Goal: Task Accomplishment & Management: Manage account settings

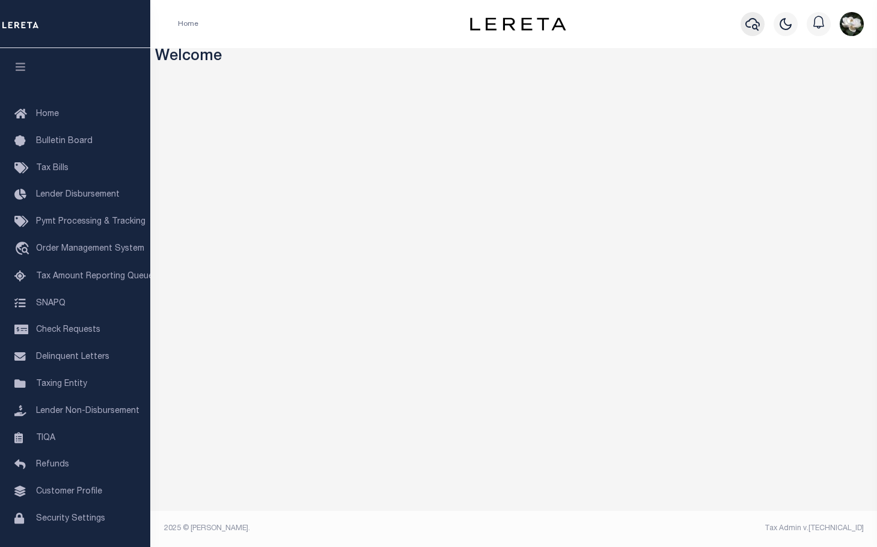
click at [754, 19] on icon "button" at bounding box center [752, 24] width 14 height 14
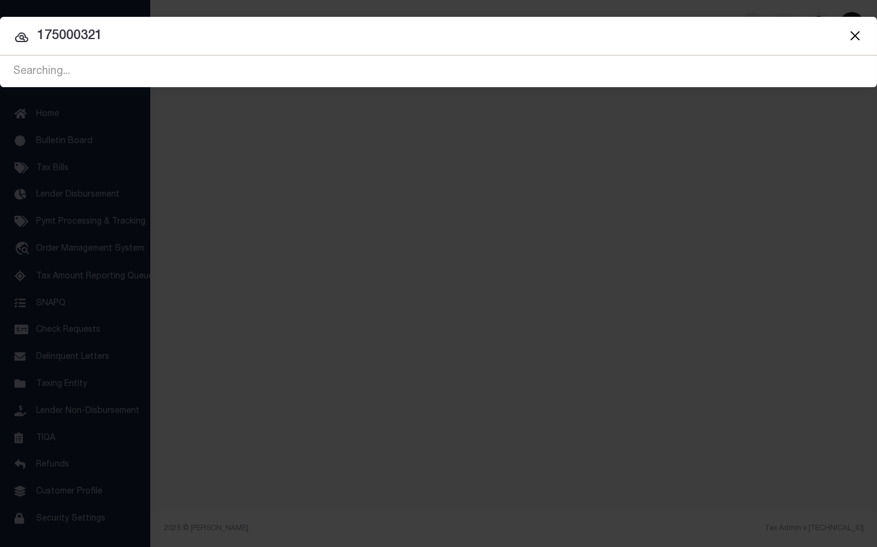
type input "175000321"
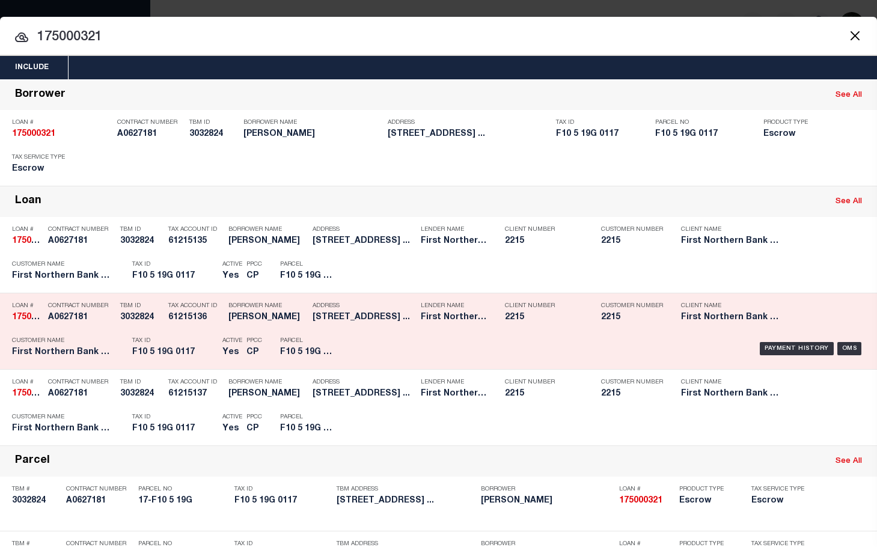
click at [471, 328] on div "Lender Name First Northern Bank & Trust" at bounding box center [454, 313] width 66 height 35
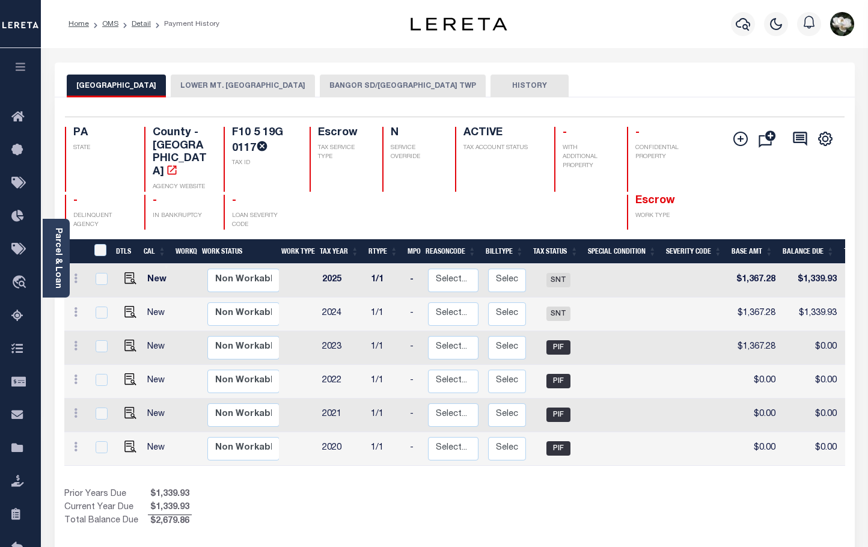
click at [371, 87] on button "BANGOR SD/[GEOGRAPHIC_DATA] TWP" at bounding box center [403, 86] width 166 height 23
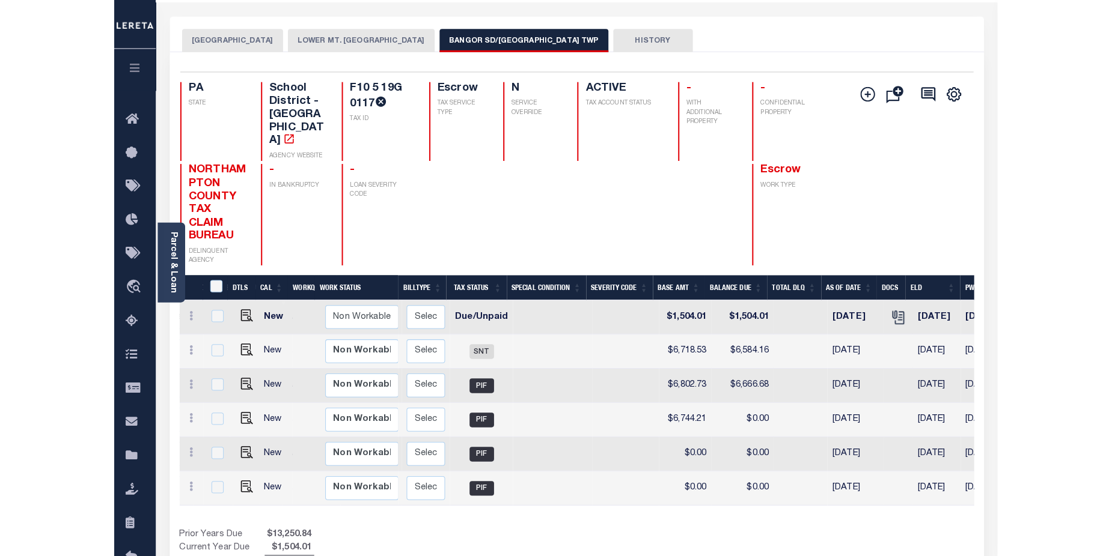
scroll to position [7, 0]
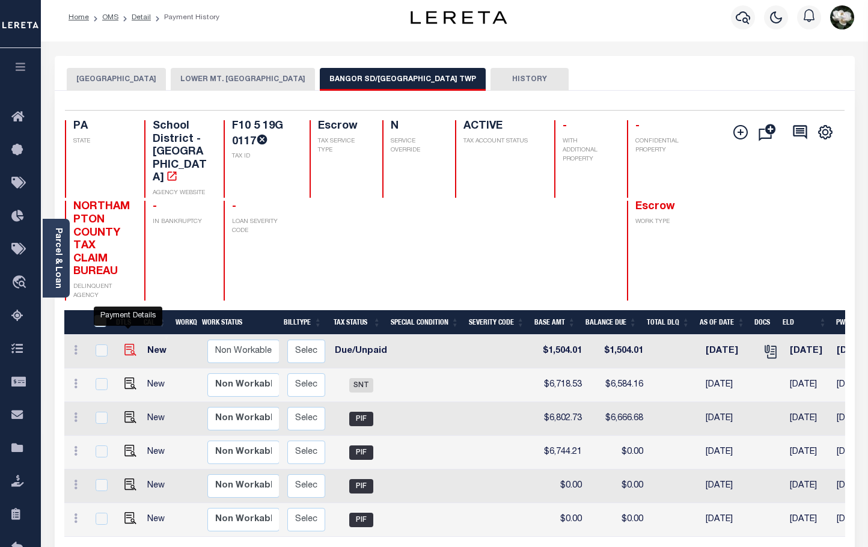
click at [128, 344] on img "" at bounding box center [130, 350] width 12 height 12
checkbox input "true"
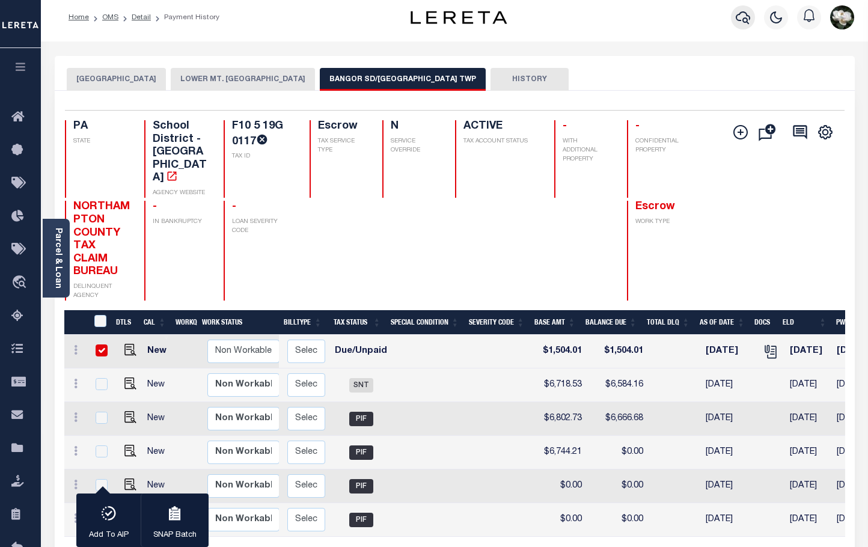
click at [744, 16] on icon "button" at bounding box center [742, 17] width 14 height 14
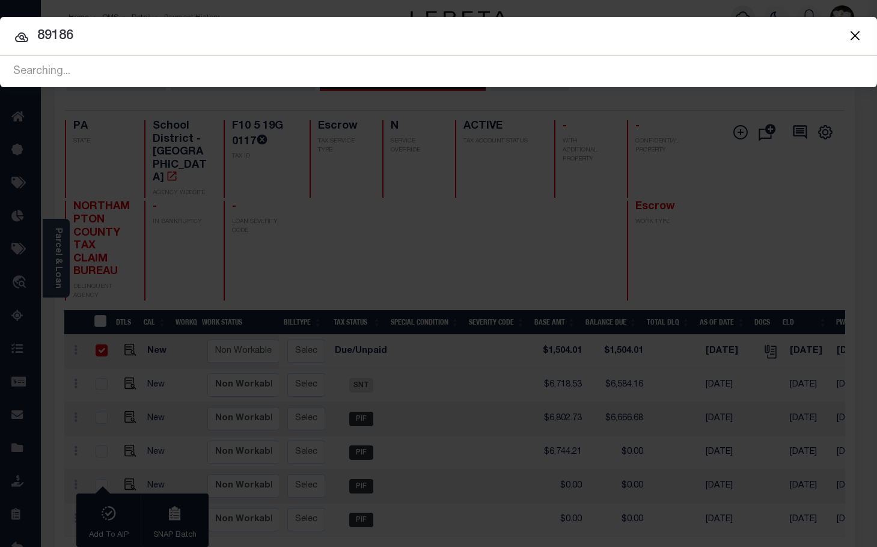
type input "89186"
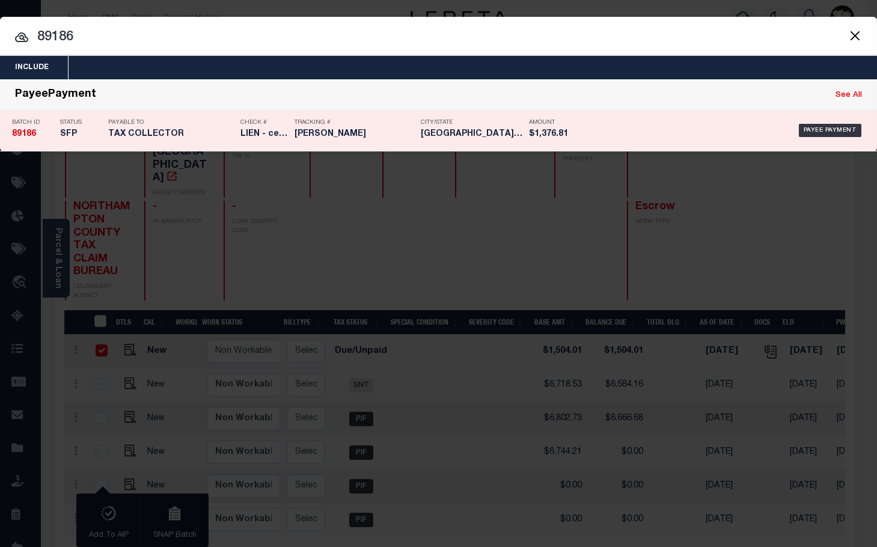
click at [575, 136] on h5 "$1,376.81" at bounding box center [556, 134] width 54 height 10
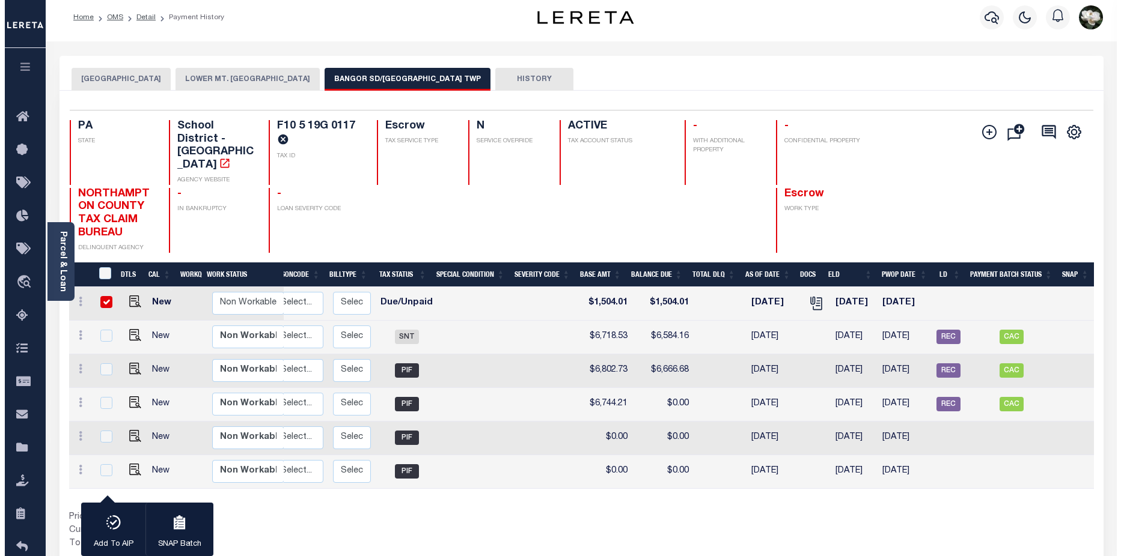
scroll to position [0, 160]
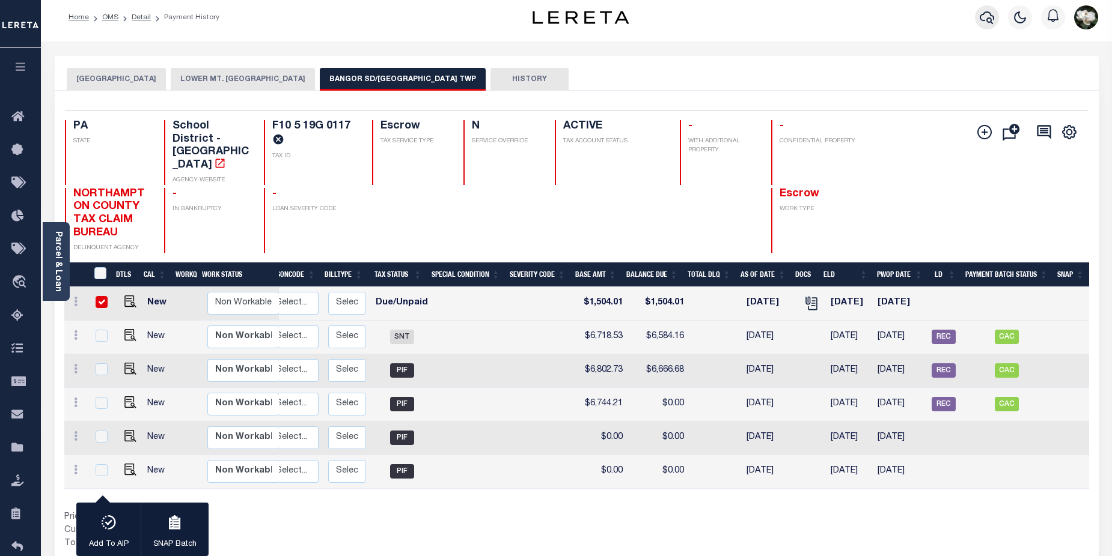
click at [867, 15] on button "button" at bounding box center [987, 17] width 24 height 24
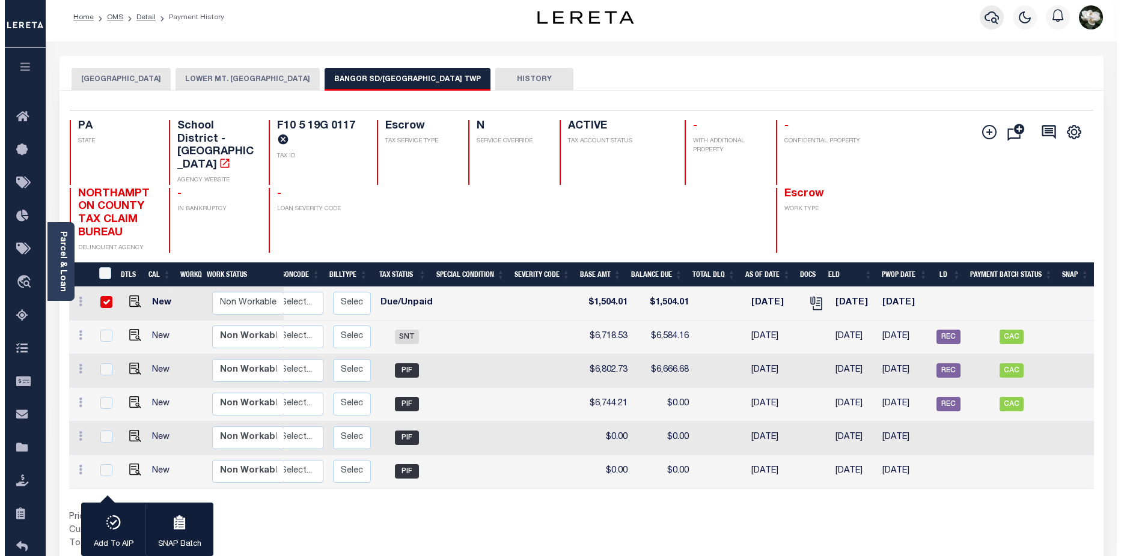
scroll to position [0, 151]
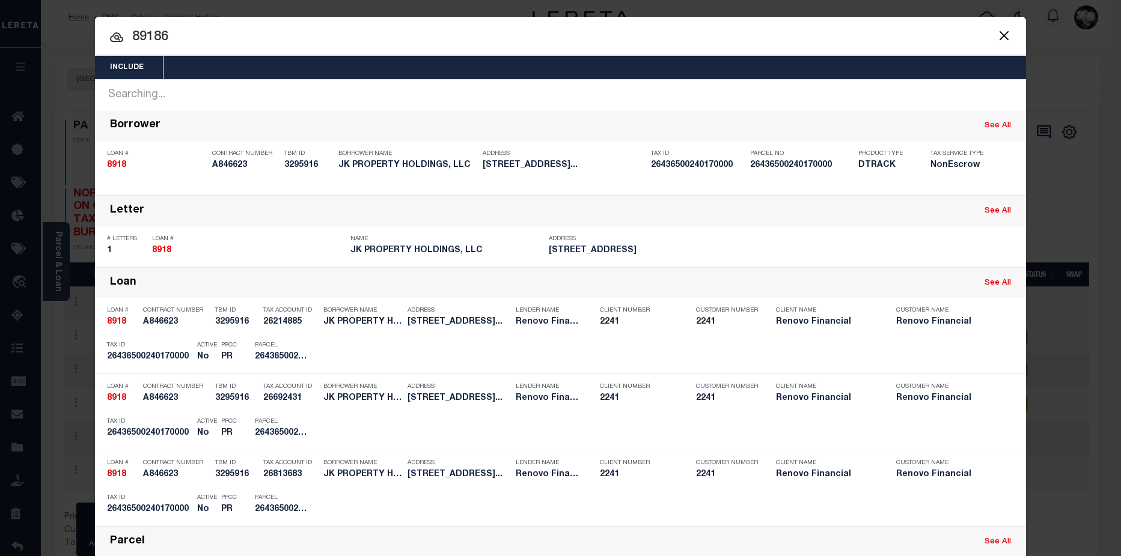
type input "89186"
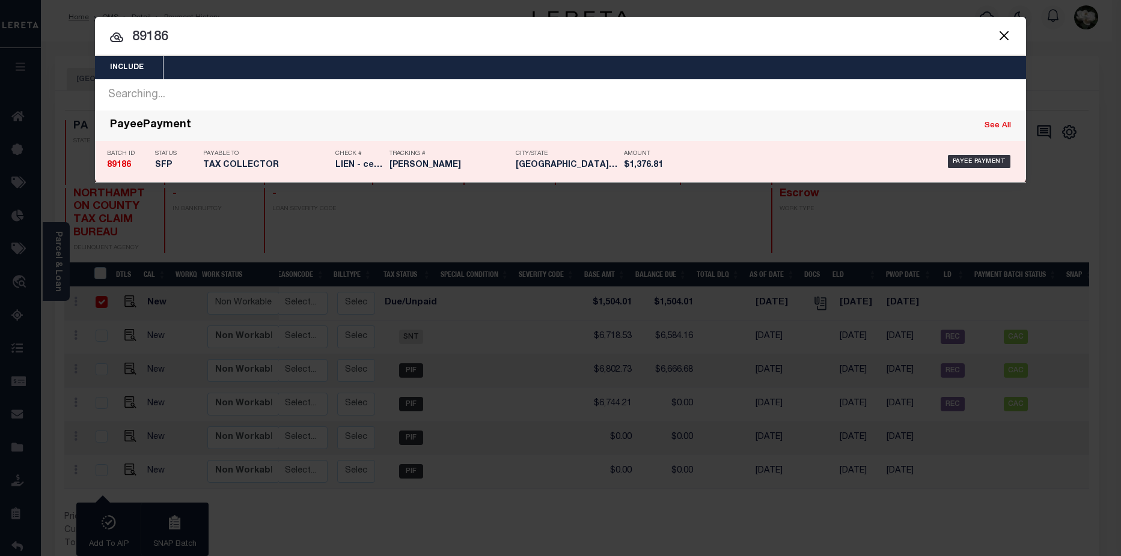
click at [610, 169] on h5 "Millville NJ" at bounding box center [567, 165] width 102 height 10
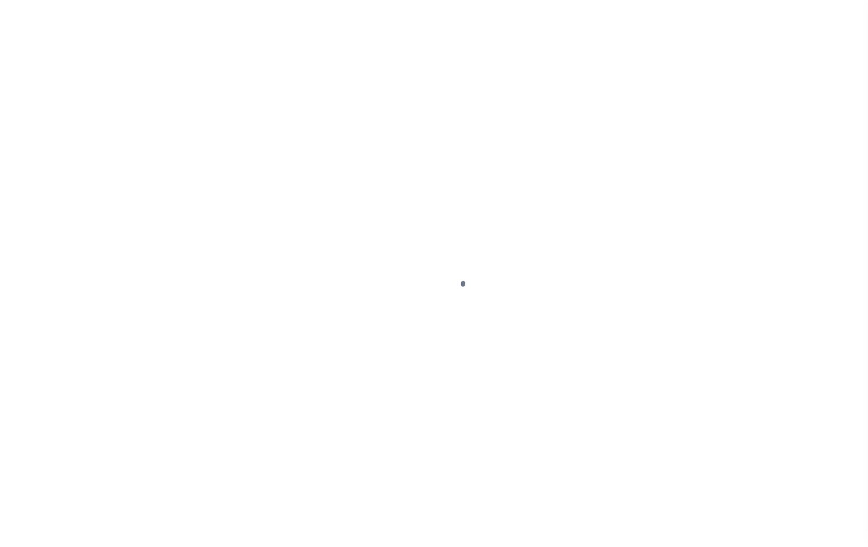
select select "DUE"
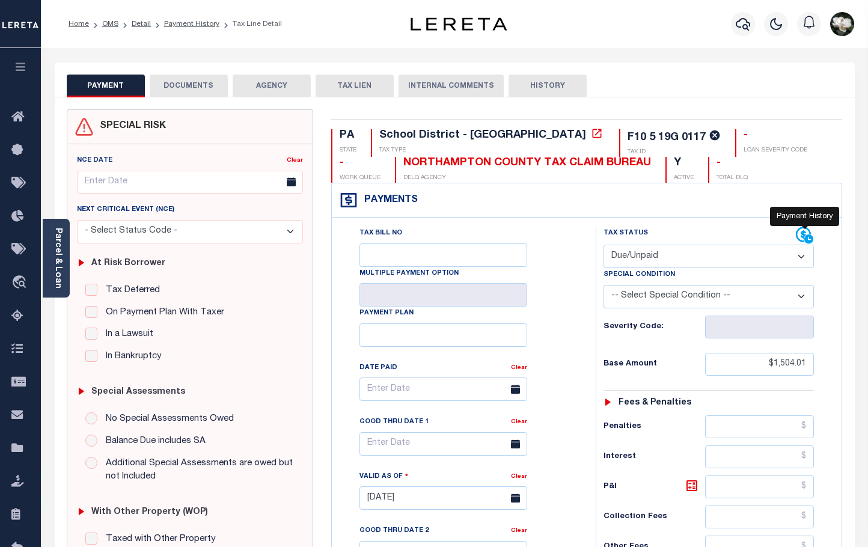
click at [807, 235] on icon at bounding box center [808, 239] width 9 height 9
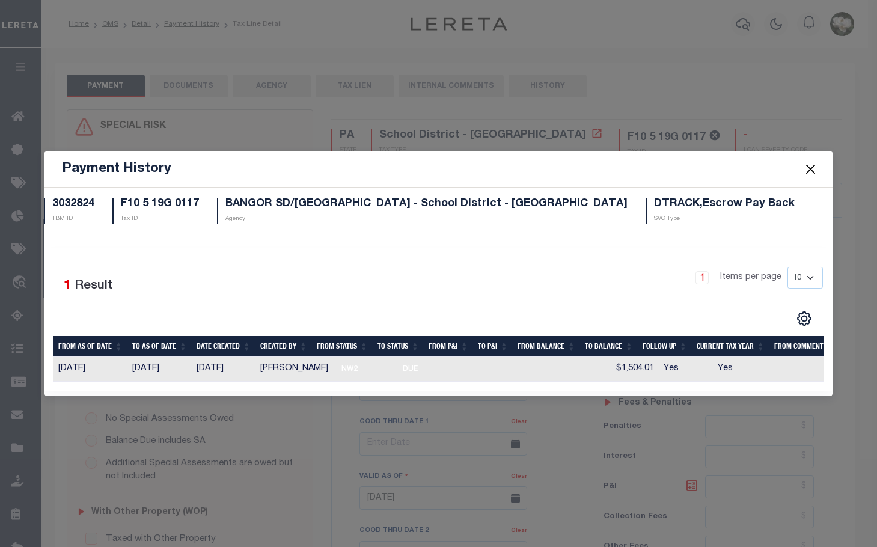
click at [808, 167] on button "Close" at bounding box center [811, 169] width 16 height 16
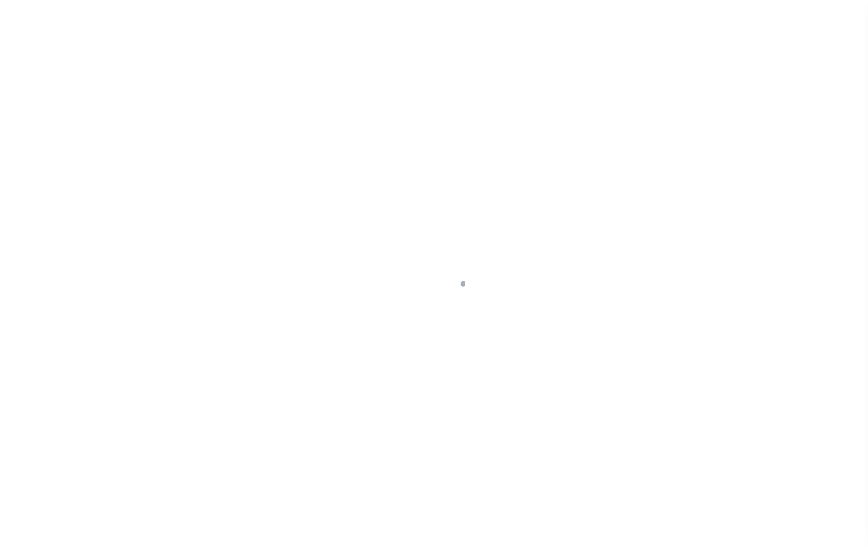
select select "RFP"
select select "CCK"
select select "Urbina, Matthew"
select select
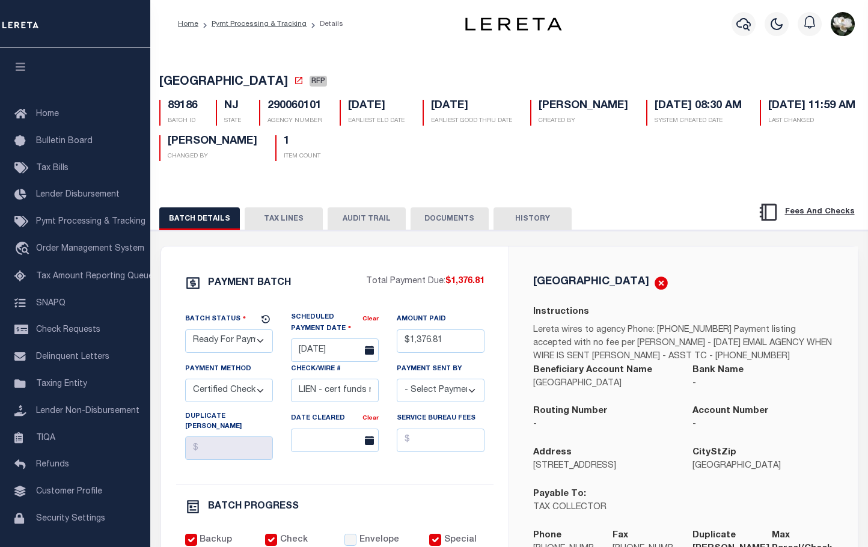
click at [288, 220] on button "TAX LINES" at bounding box center [284, 218] width 78 height 23
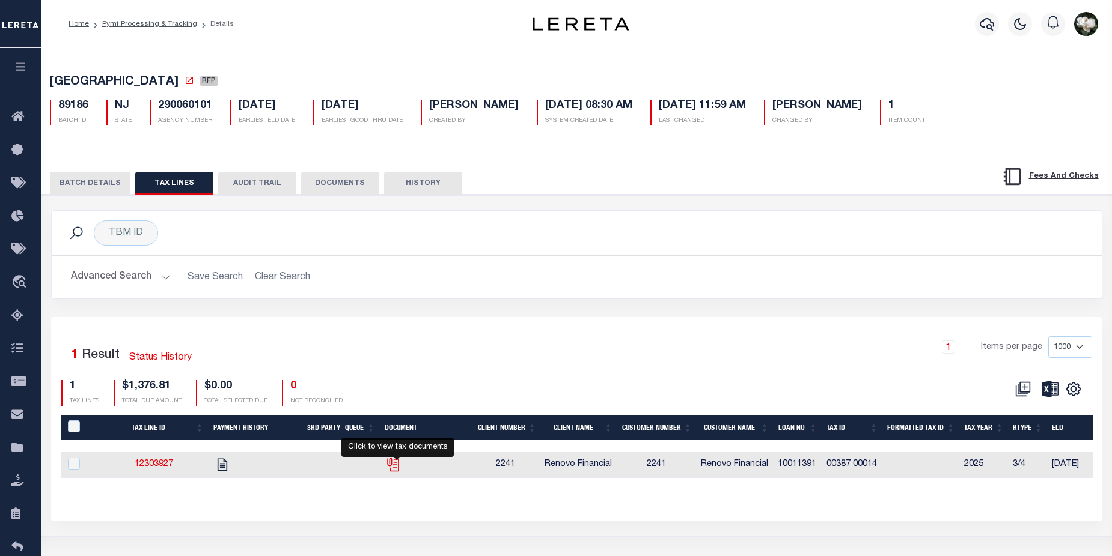
click at [394, 464] on icon "" at bounding box center [393, 465] width 16 height 16
checkbox input "true"
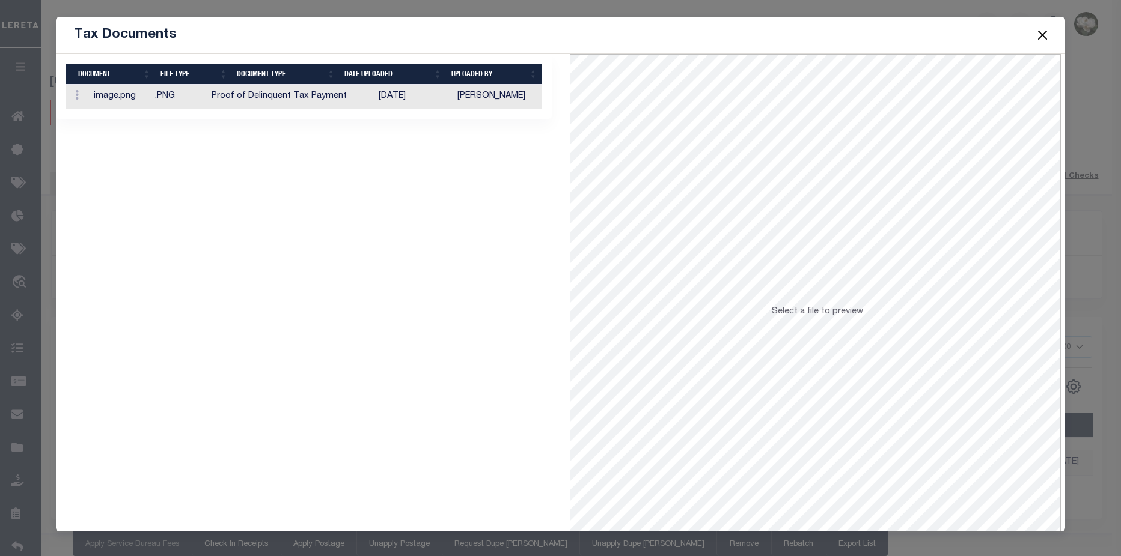
click at [417, 97] on td "09/09/2025" at bounding box center [413, 97] width 79 height 25
drag, startPoint x: 958, startPoint y: 49, endPoint x: 1042, endPoint y: 38, distance: 84.9
click at [867, 38] on button "Close" at bounding box center [1043, 35] width 16 height 16
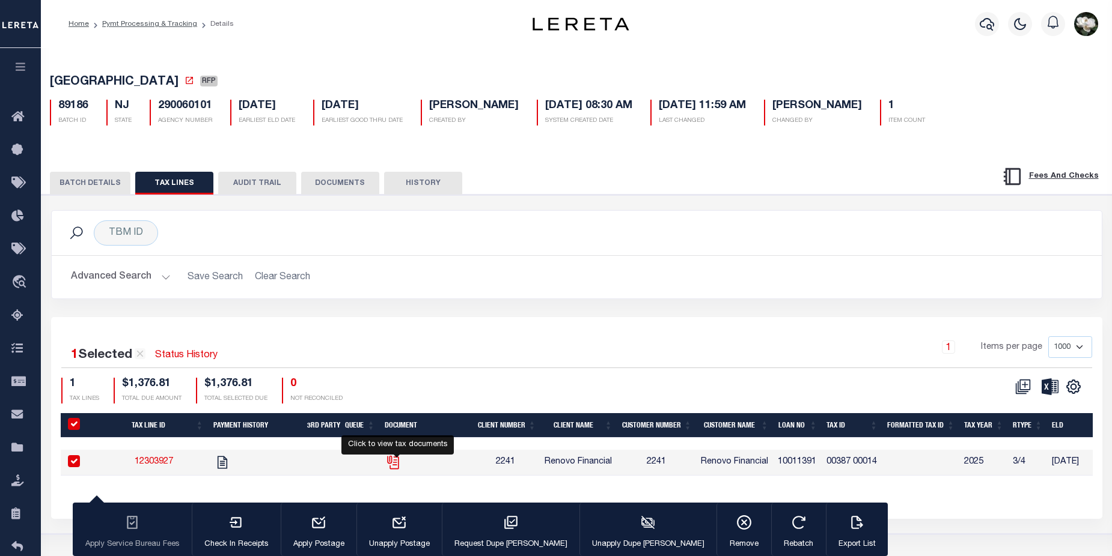
click at [401, 466] on icon "" at bounding box center [393, 463] width 16 height 16
checkbox input "false"
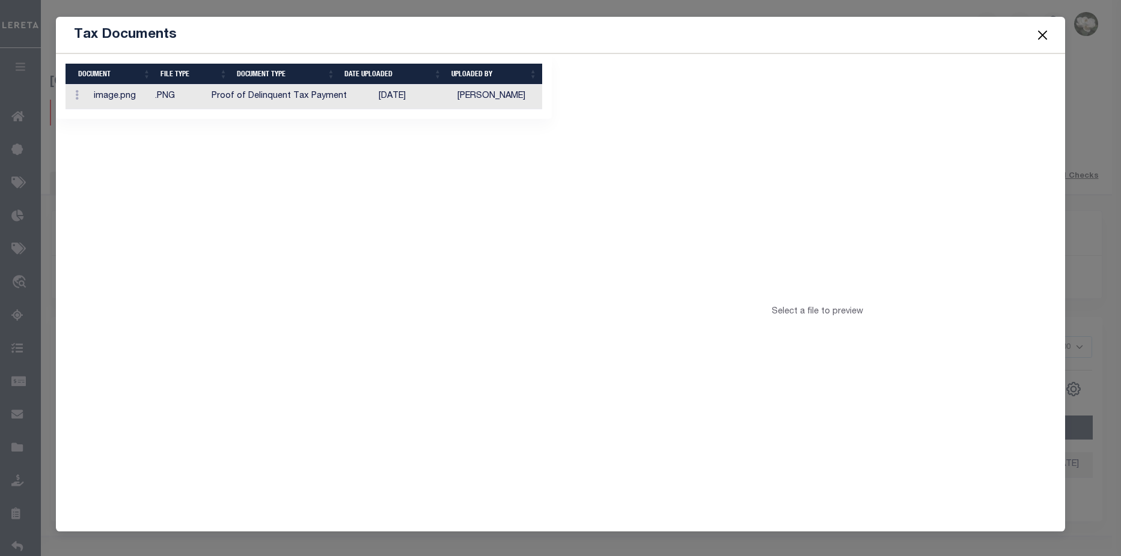
click at [403, 466] on body "Home Pymt Processing & Tracking Details" at bounding box center [560, 318] width 1121 height 637
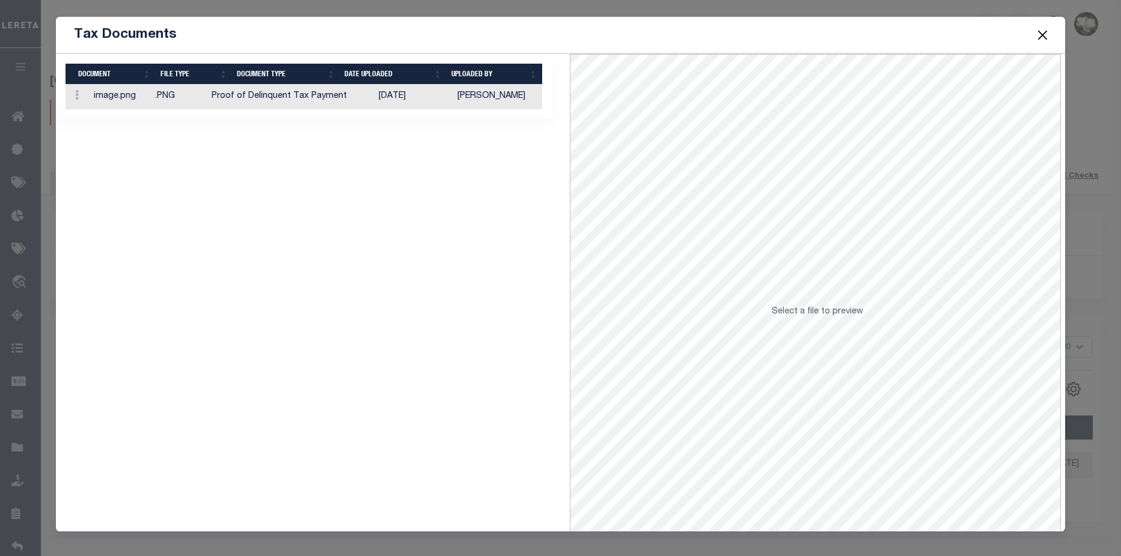
click at [399, 103] on td "09/09/2025" at bounding box center [413, 97] width 79 height 25
drag, startPoint x: 582, startPoint y: 49, endPoint x: 310, endPoint y: 229, distance: 325.9
click at [310, 229] on div "1 Selected 1 Result Items per page" at bounding box center [303, 317] width 513 height 526
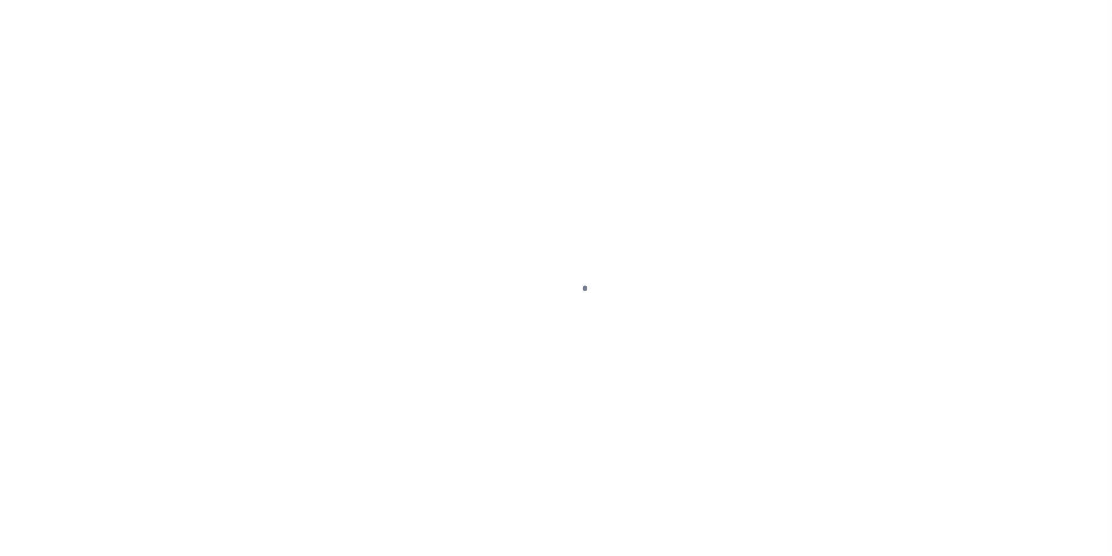
select select "RFP"
select select "CCK"
select select "[PERSON_NAME]"
select select
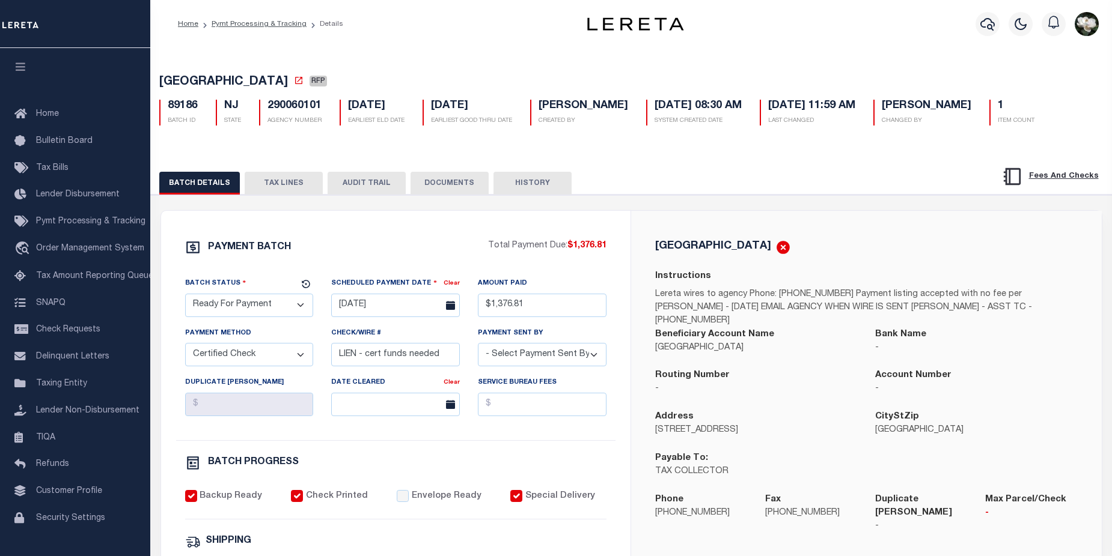
click at [440, 184] on button "DOCUMENTS" at bounding box center [449, 183] width 78 height 23
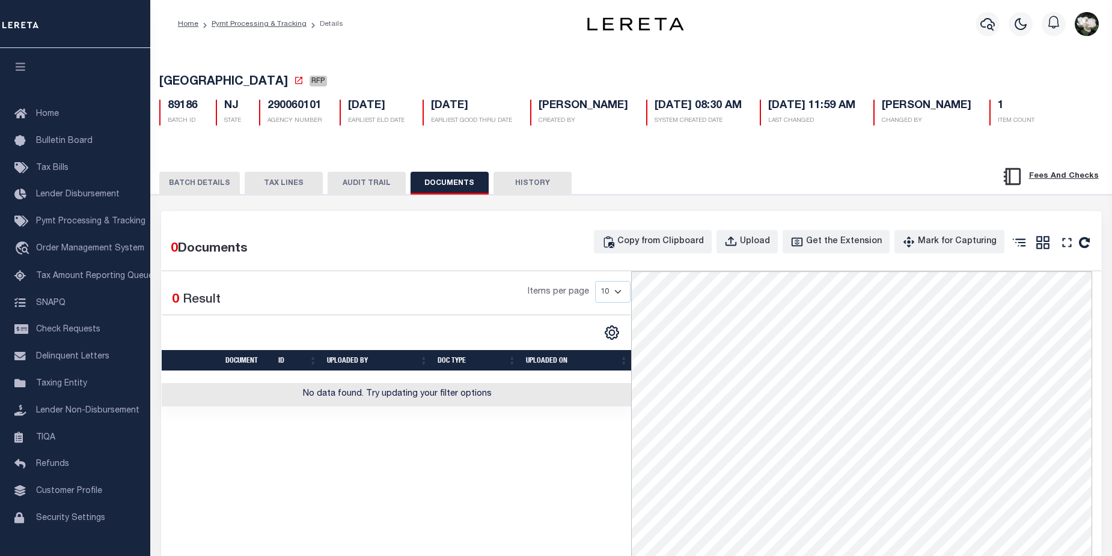
click at [188, 185] on button "BATCH DETAILS" at bounding box center [199, 183] width 81 height 23
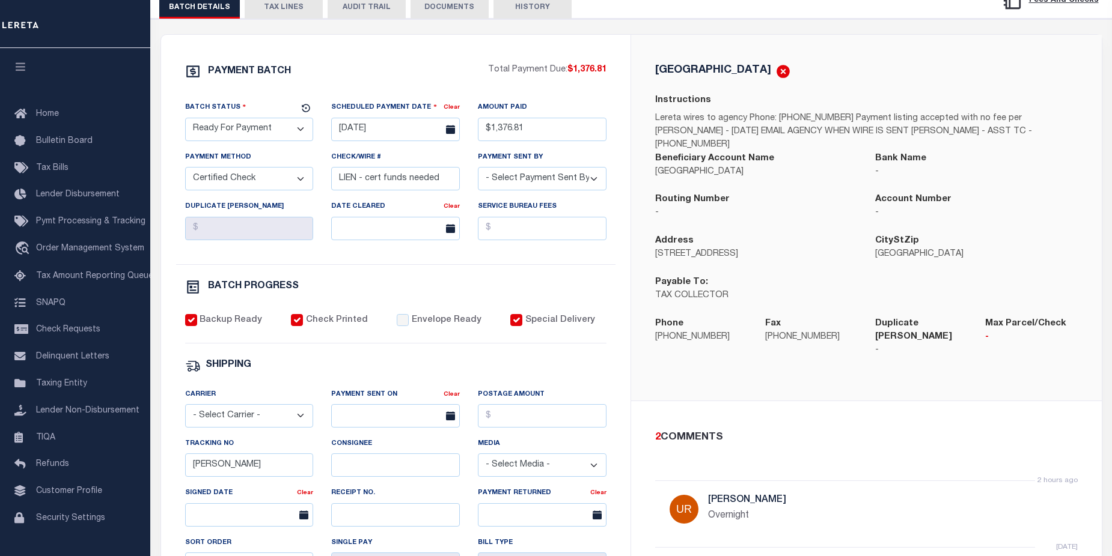
scroll to position [170, 0]
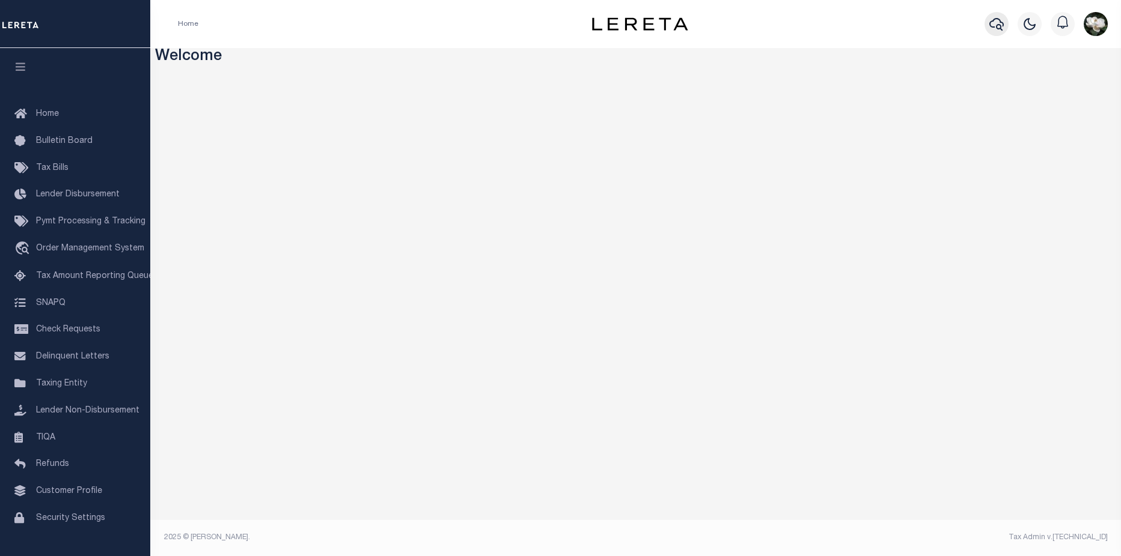
click at [994, 20] on icon "button" at bounding box center [996, 24] width 14 height 14
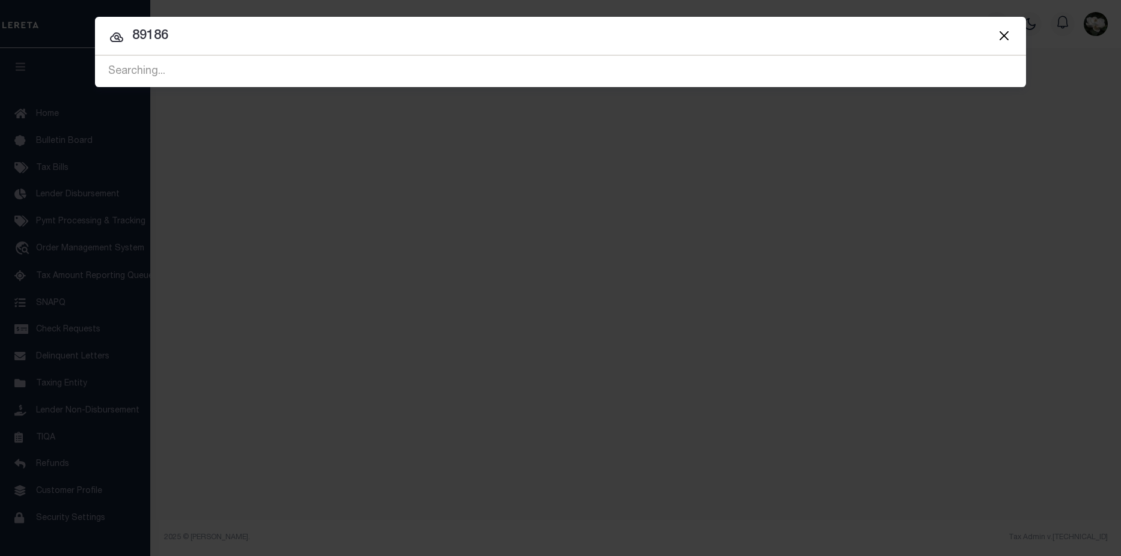
type input "89186"
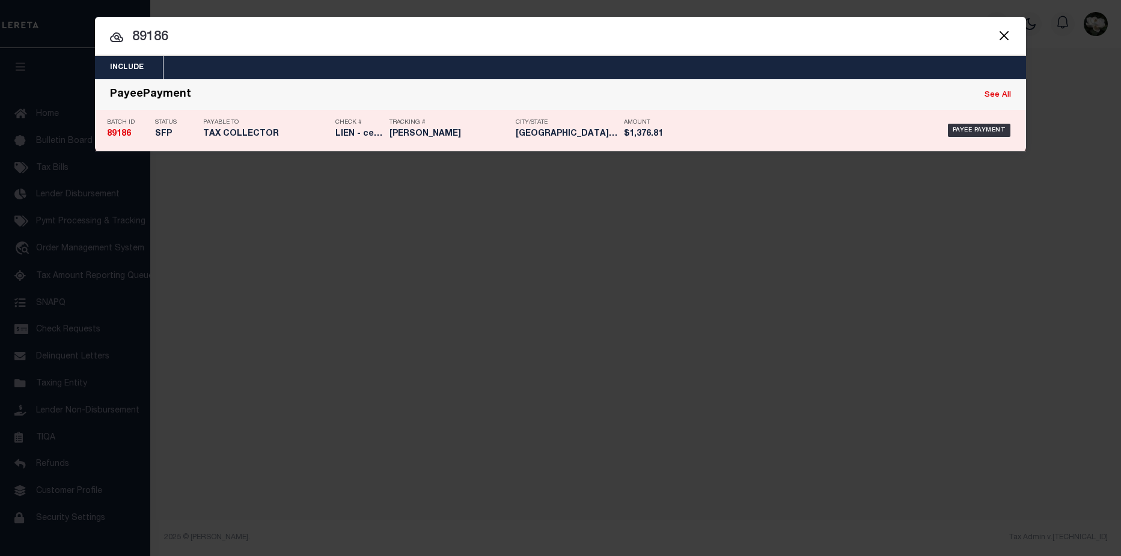
click at [475, 129] on div "Tracking # Matt" at bounding box center [449, 130] width 120 height 35
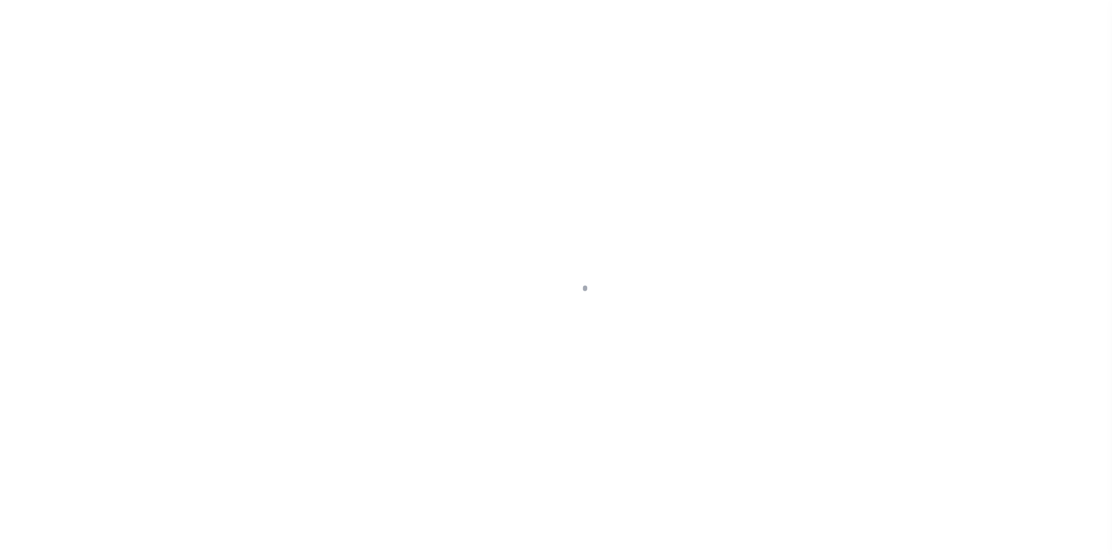
select select "RFP"
select select "CCK"
select select "[PERSON_NAME]"
select select
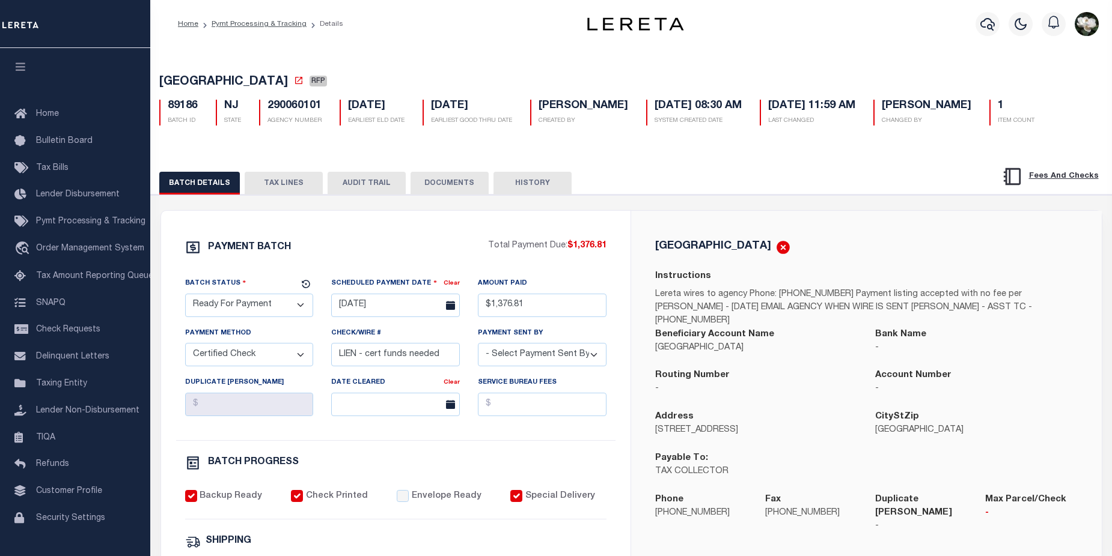
click at [299, 305] on select "- Select Status - Scheduled for Payment Ready For Payment Payment Sent Cleared …" at bounding box center [249, 305] width 129 height 23
click at [616, 63] on div "MILLVILLE CITY RFP 89186 BATCH ID NJ STATE 290060101 1" at bounding box center [631, 98] width 973 height 75
click at [307, 306] on select "- Select Status - Scheduled for Payment Ready For Payment Payment Sent Cleared …" at bounding box center [249, 305] width 129 height 23
select select "SNT"
click at [185, 296] on select "- Select Status - Scheduled for Payment Ready For Payment Payment Sent Cleared …" at bounding box center [249, 305] width 129 height 23
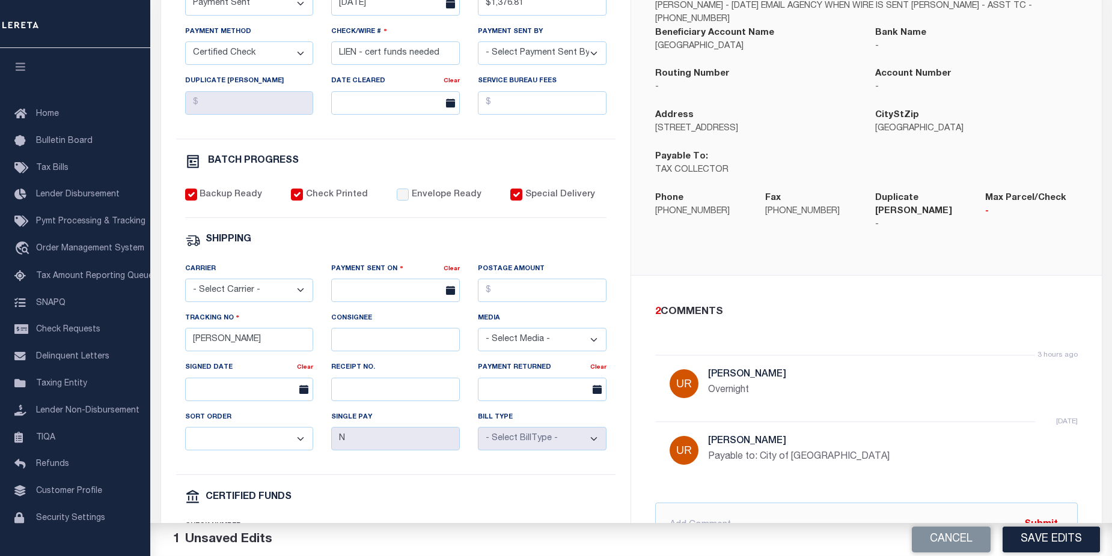
scroll to position [305, 0]
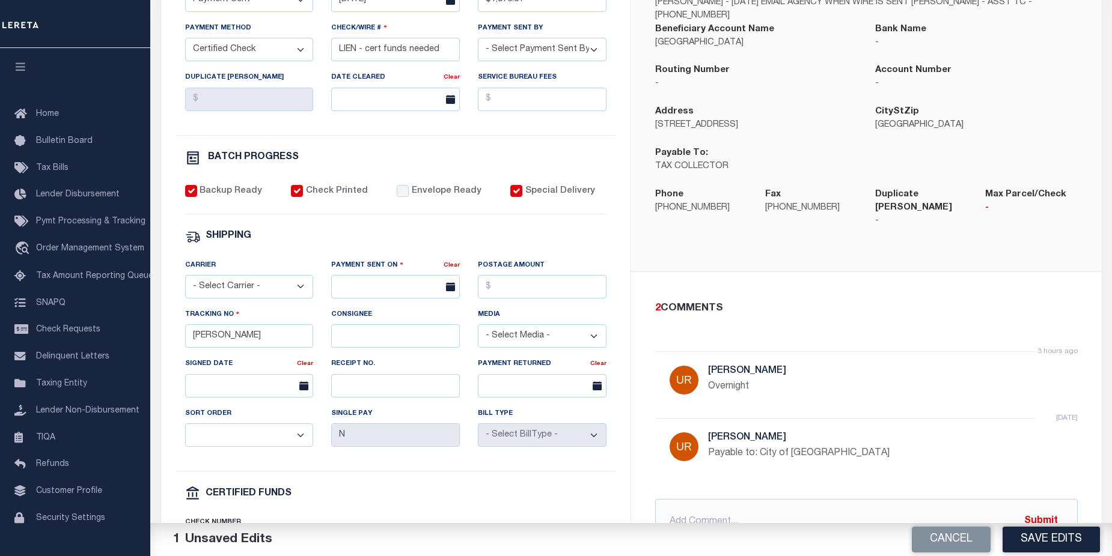
click at [412, 198] on label "Envelope Ready" at bounding box center [447, 191] width 70 height 13
click at [406, 197] on input "Envelope Ready" at bounding box center [403, 191] width 12 height 12
checkbox input "true"
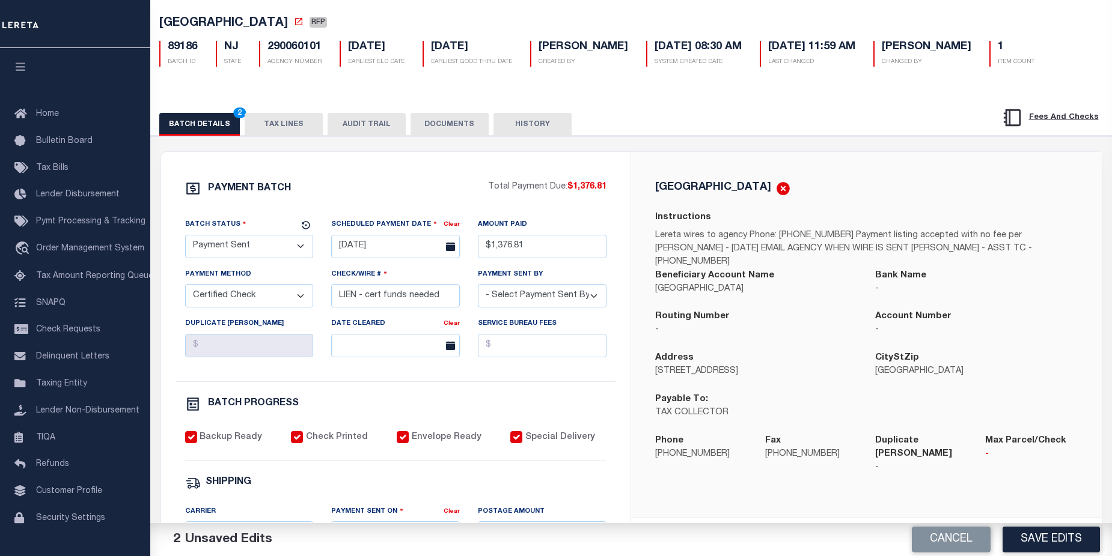
scroll to position [60, 0]
drag, startPoint x: 333, startPoint y: 304, endPoint x: 460, endPoint y: 295, distance: 127.7
click at [460, 295] on div "Check/Wire # LIEN - cert funds needed" at bounding box center [395, 291] width 147 height 49
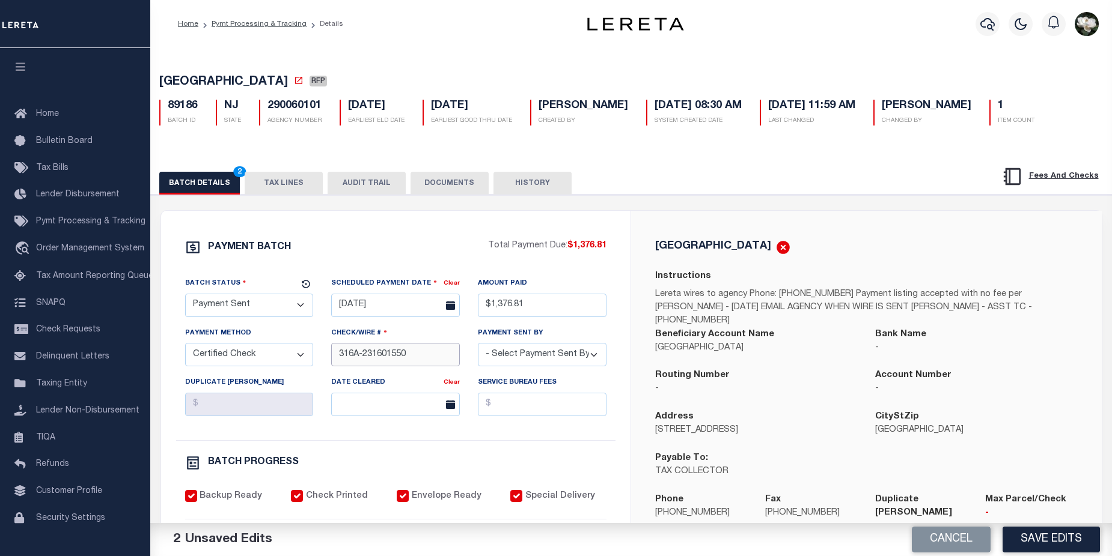
scroll to position [300, 0]
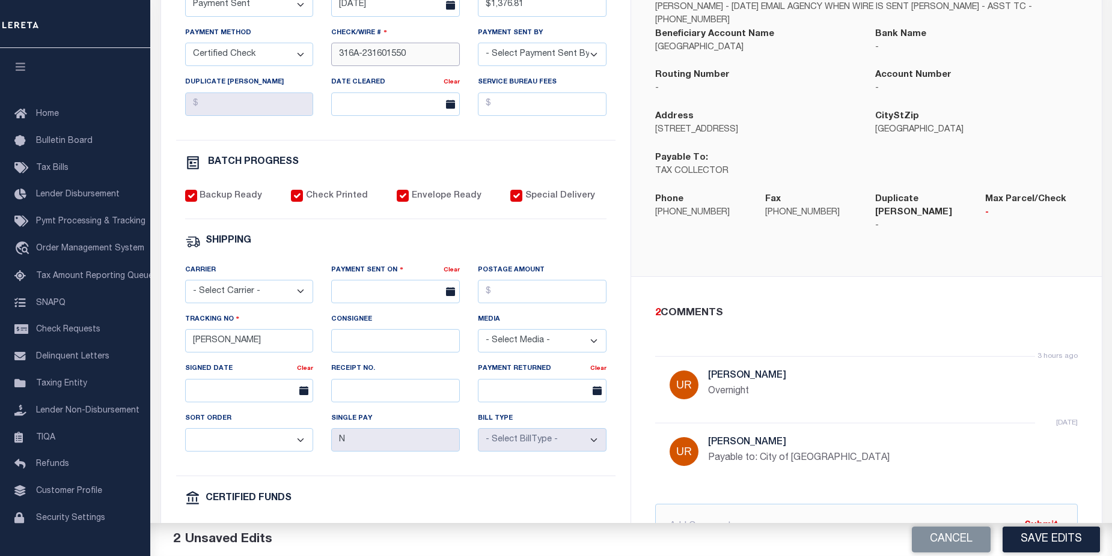
type input "316A-231601550"
click at [246, 294] on select "- Select Carrier - E-mail Fax Fedex FTP Other UPS USPS" at bounding box center [249, 291] width 129 height 23
select select "FDX"
click at [185, 285] on select "- Select Carrier - E-mail Fax Fedex FTP Other UPS USPS" at bounding box center [249, 291] width 129 height 23
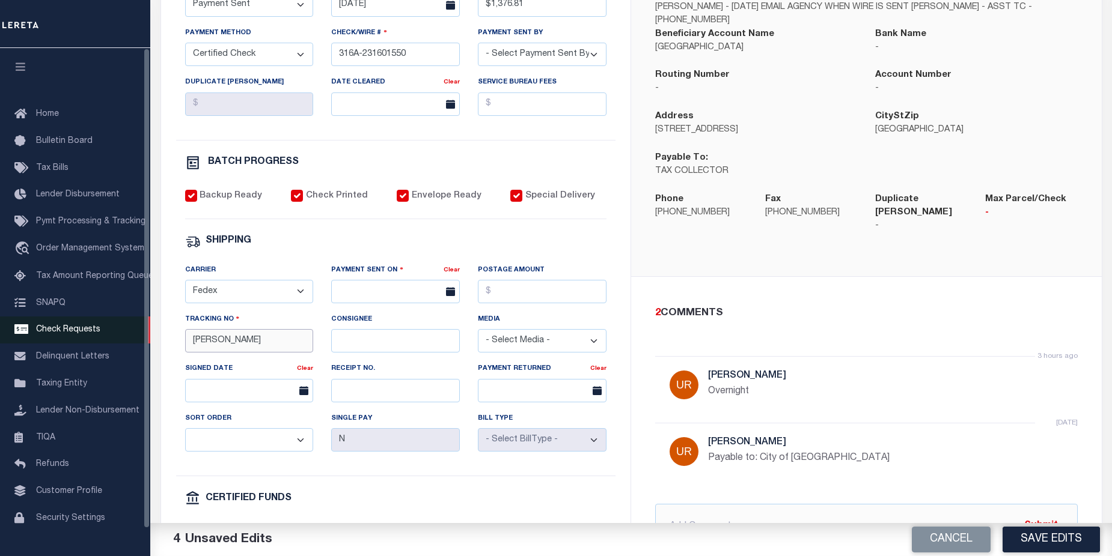
drag, startPoint x: 237, startPoint y: 344, endPoint x: 134, endPoint y: 347, distance: 103.4
click at [134, 347] on div "Home Pymt Processing & Tracking Details Profile Sign out" at bounding box center [556, 204] width 1112 height 1009
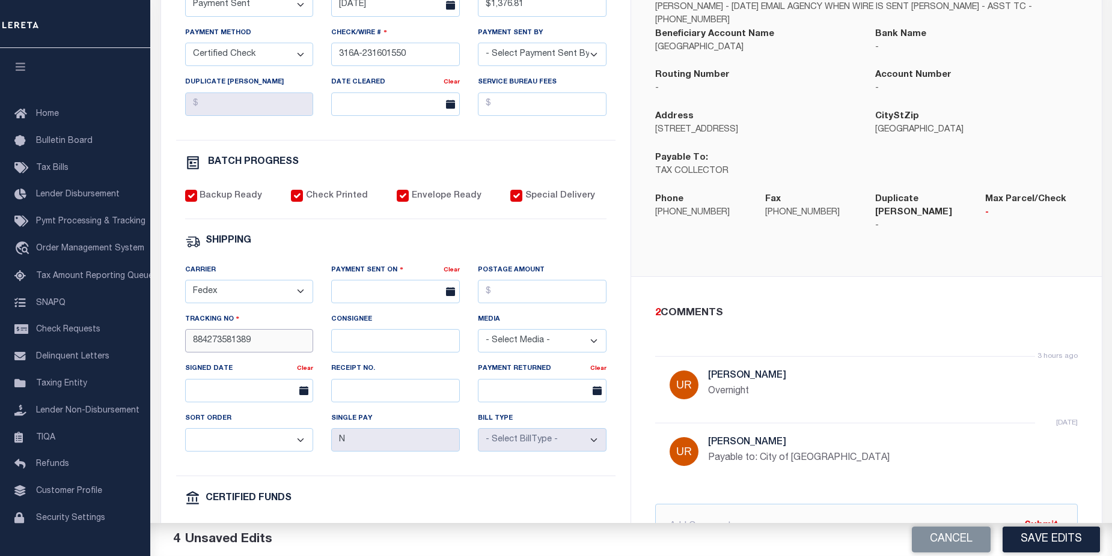
type input "884273581389"
click at [532, 293] on input "Postage Amount" at bounding box center [542, 291] width 129 height 23
type input "$24.59"
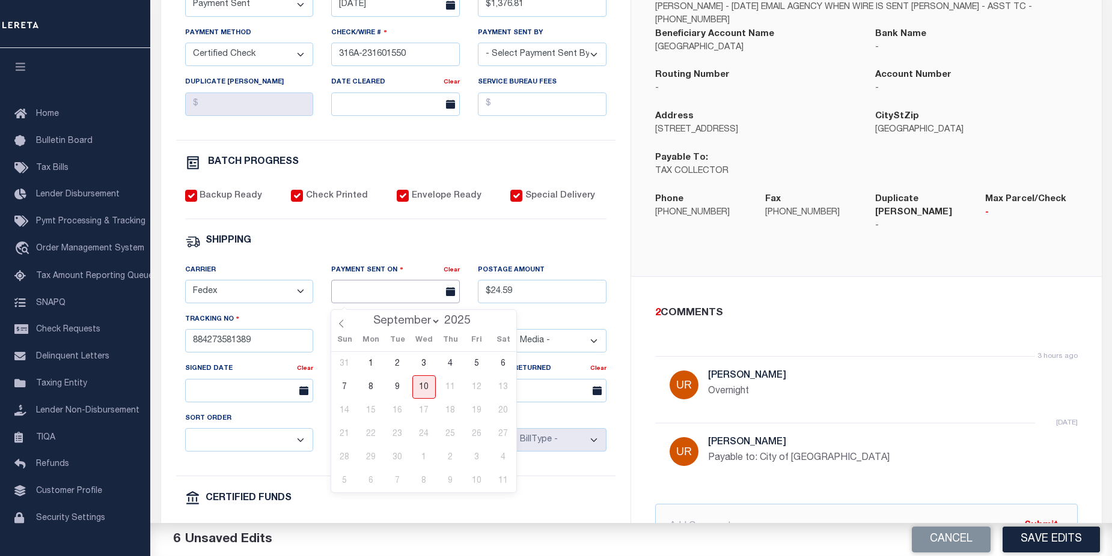
click at [397, 296] on input "text" at bounding box center [395, 291] width 129 height 23
click at [429, 397] on span "10" at bounding box center [423, 387] width 23 height 23
type input "09/10/2025"
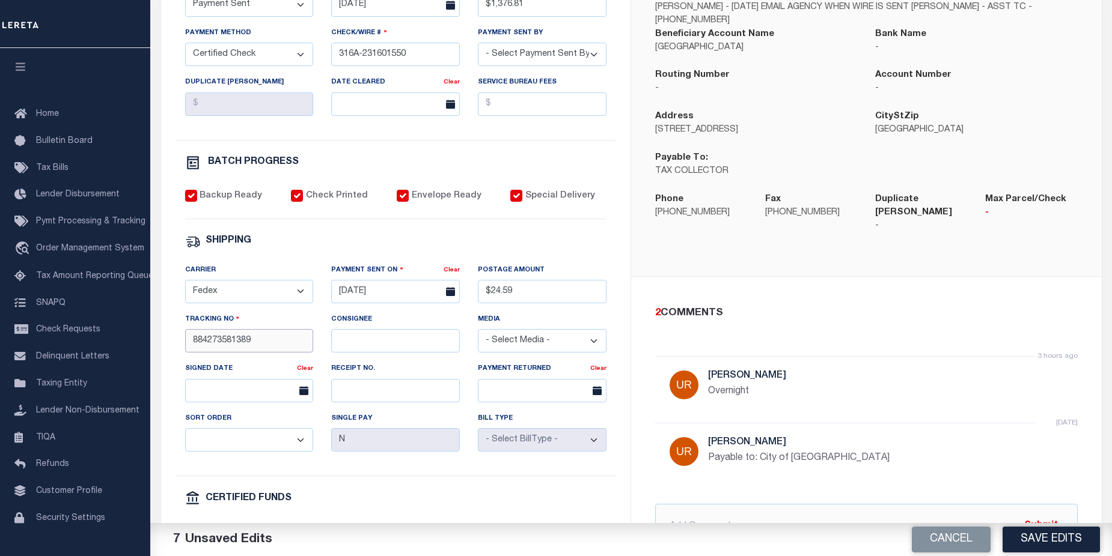
drag, startPoint x: 269, startPoint y: 352, endPoint x: 187, endPoint y: 351, distance: 81.7
click at [187, 351] on input "884273581389" at bounding box center [249, 340] width 129 height 23
click at [1066, 538] on button "Save Edits" at bounding box center [1050, 540] width 97 height 26
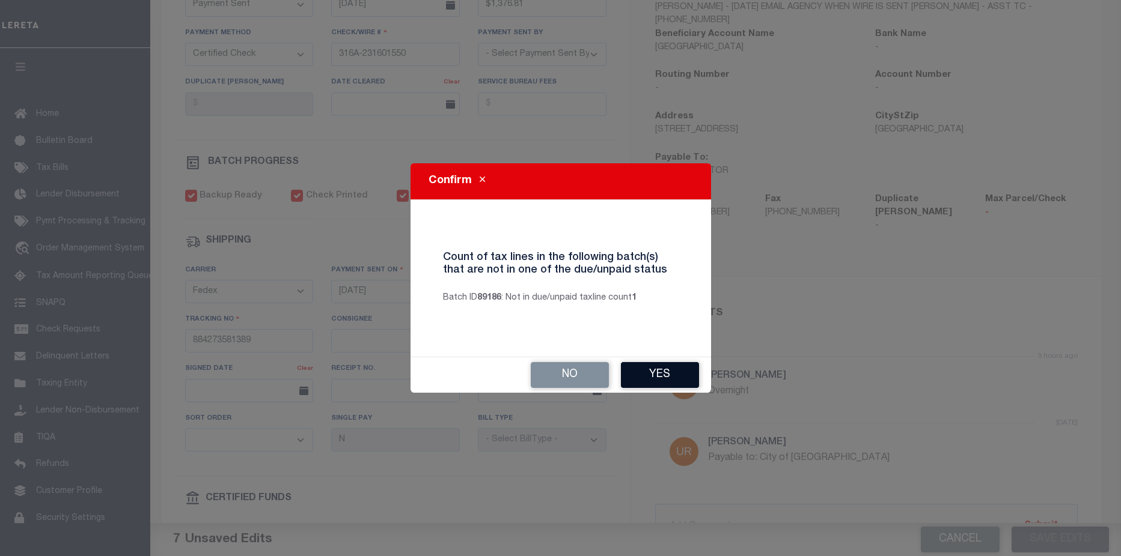
click at [674, 374] on button "Yes" at bounding box center [660, 375] width 78 height 26
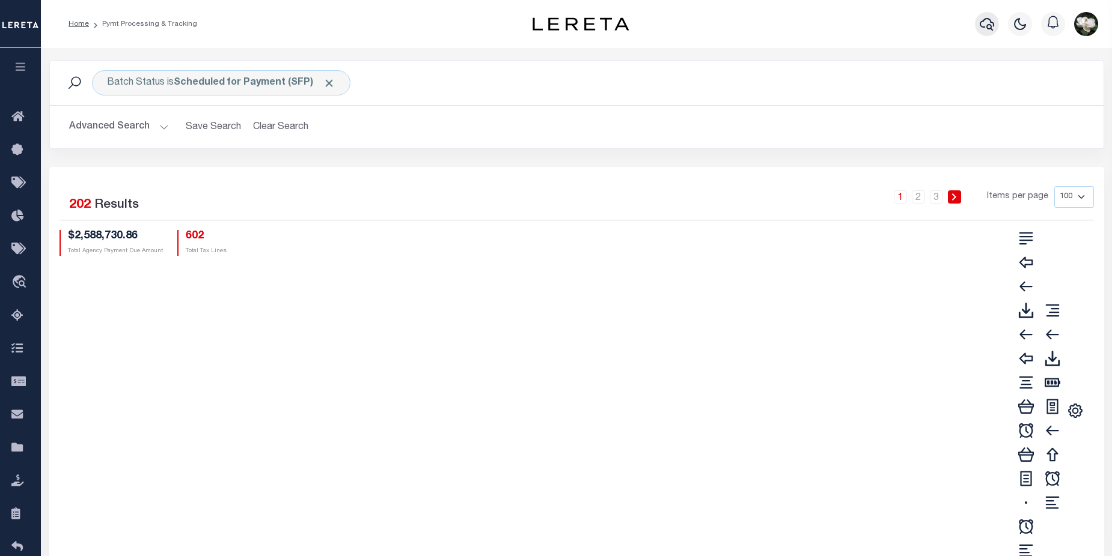
click at [991, 27] on icon "button" at bounding box center [986, 24] width 14 height 13
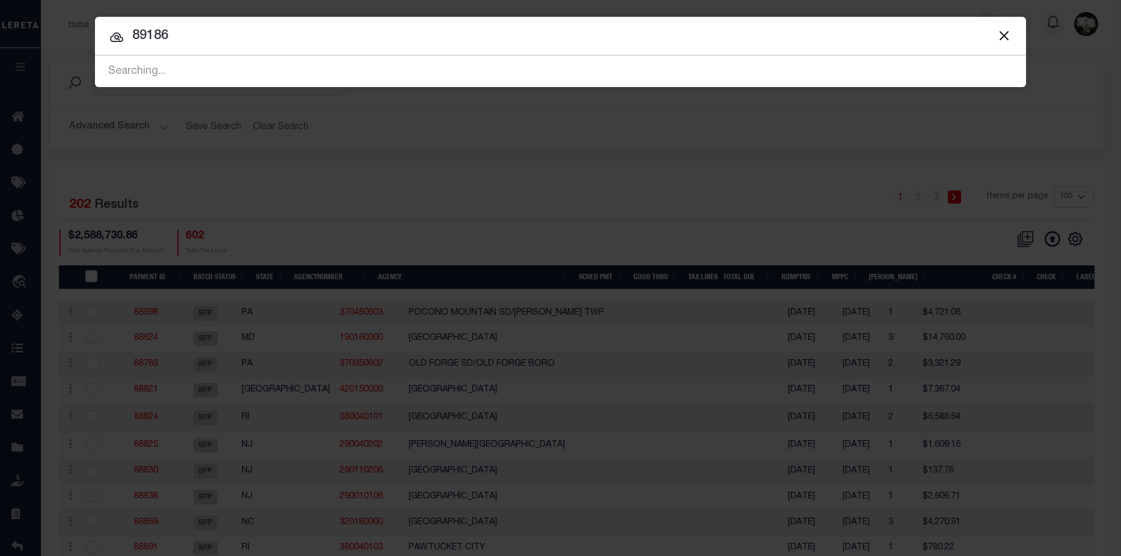
type input "89186"
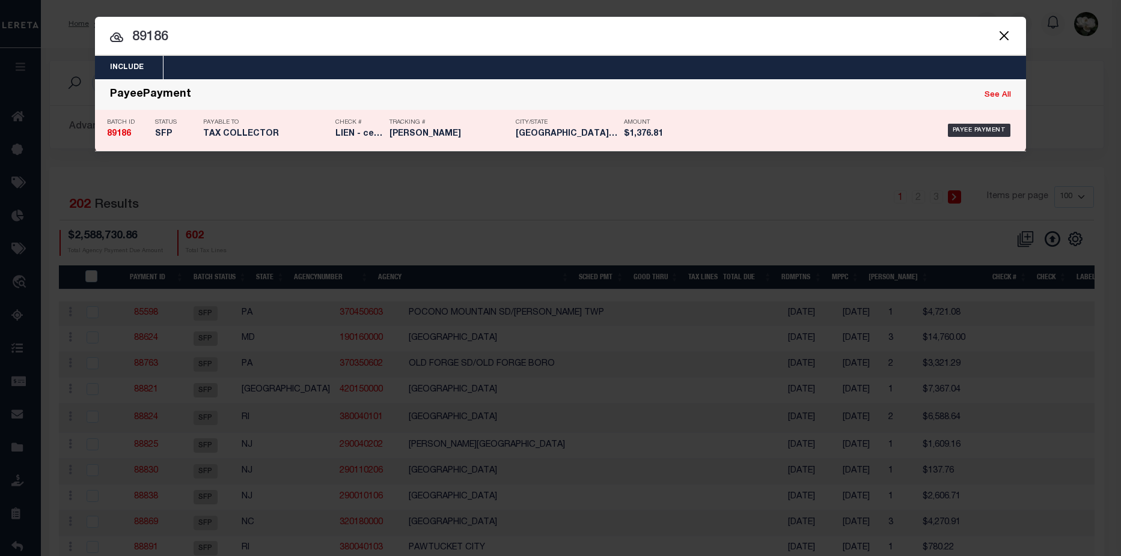
click at [466, 130] on h5 "Matt" at bounding box center [449, 134] width 120 height 10
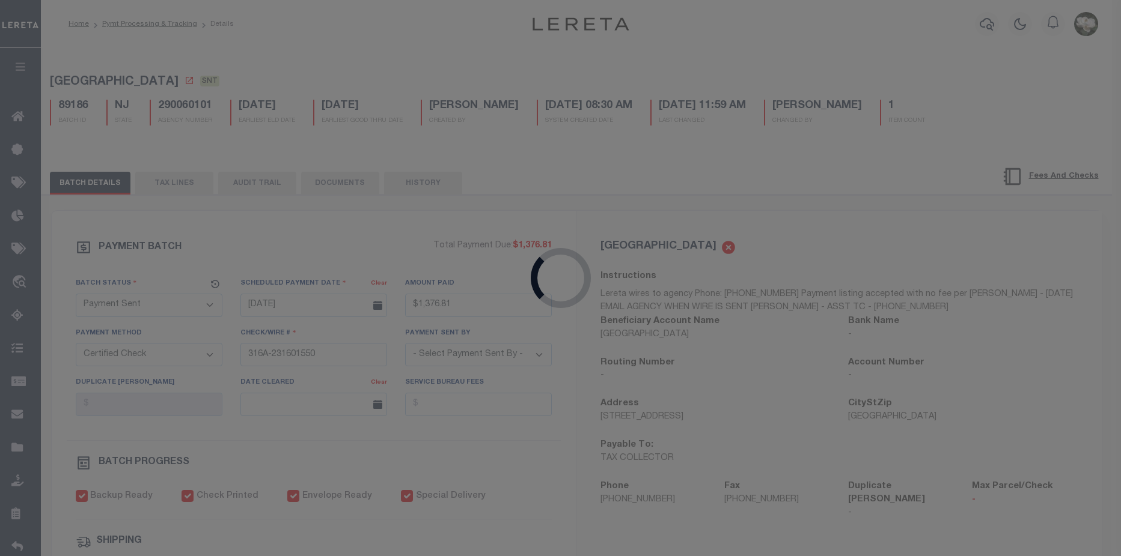
type input "$1,376.81"
type input "$24.59"
select select
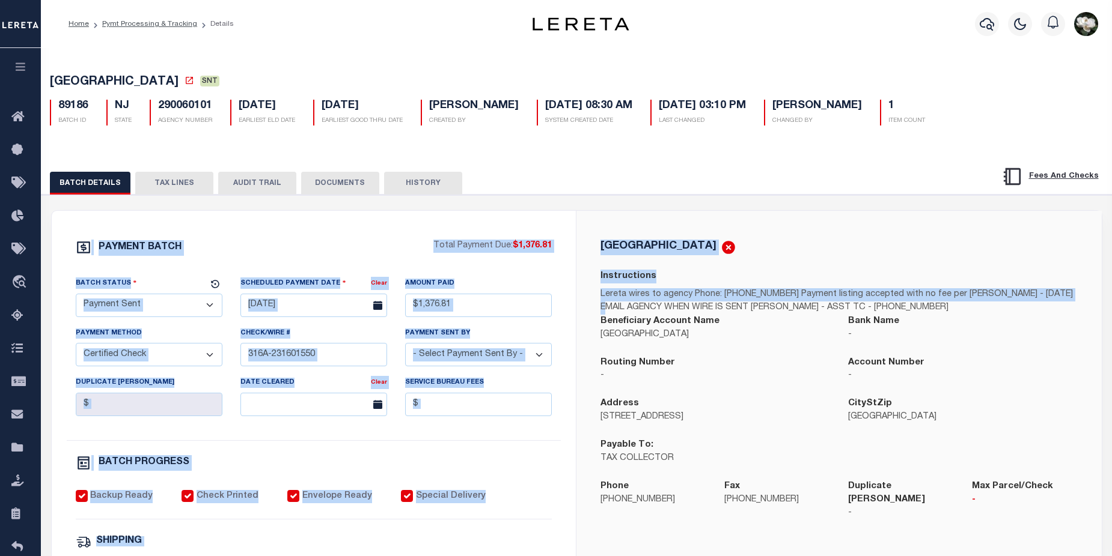
drag, startPoint x: 1111, startPoint y: 197, endPoint x: 1109, endPoint y: 300, distance: 103.4
click at [1109, 300] on div "BATCH DETAILS TAX LINES AUDIT TRAIL DOCUMENTS HISTORY" at bounding box center [576, 561] width 1082 height 823
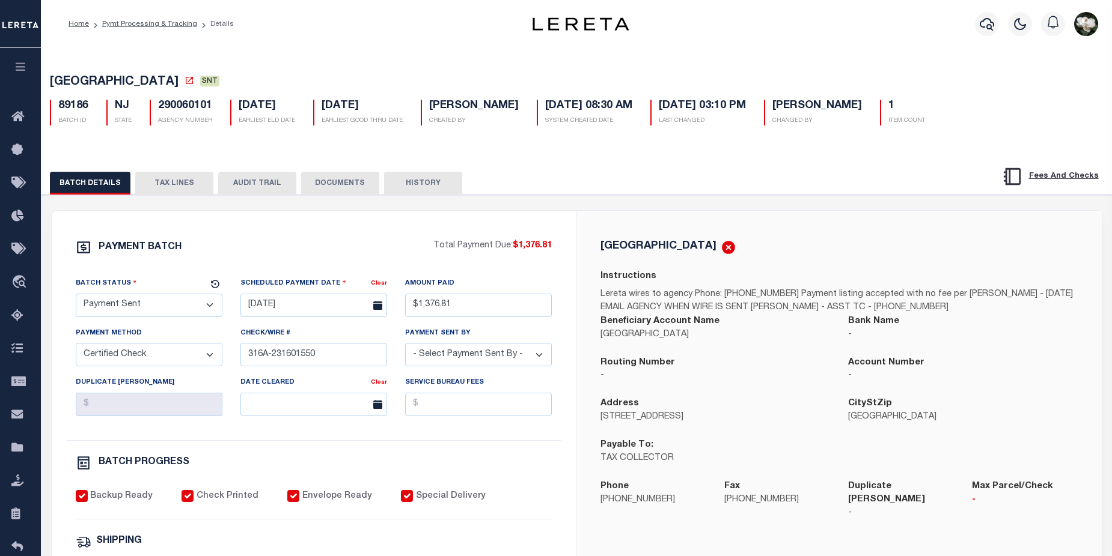
click at [795, 159] on div "BATCH DETAILS TAX LINES AUDIT TRAIL DOCUMENTS HISTORY" at bounding box center [576, 561] width 1082 height 823
click at [982, 19] on icon "button" at bounding box center [986, 24] width 14 height 14
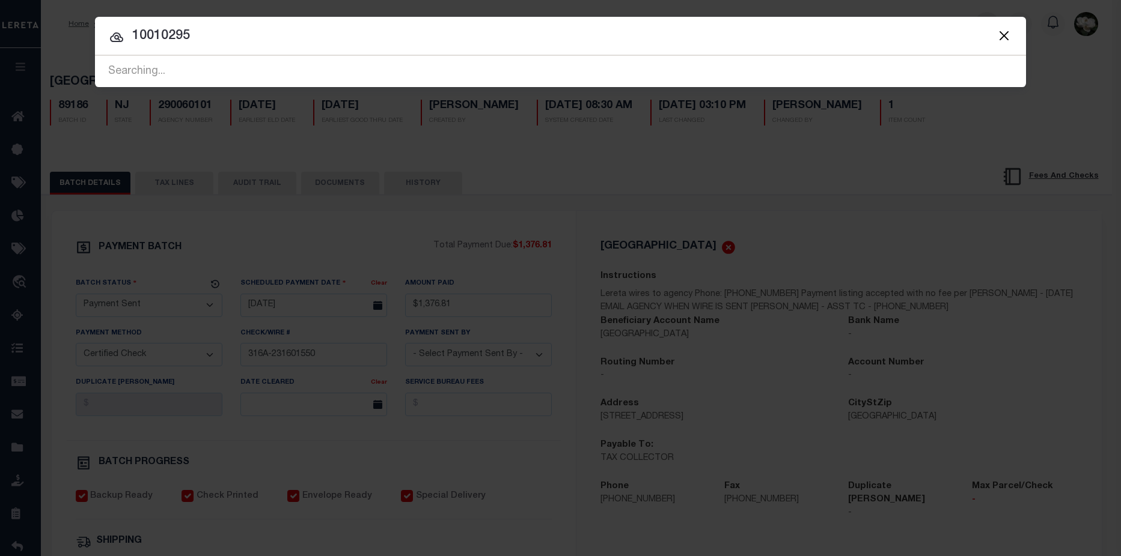
type input "10010295"
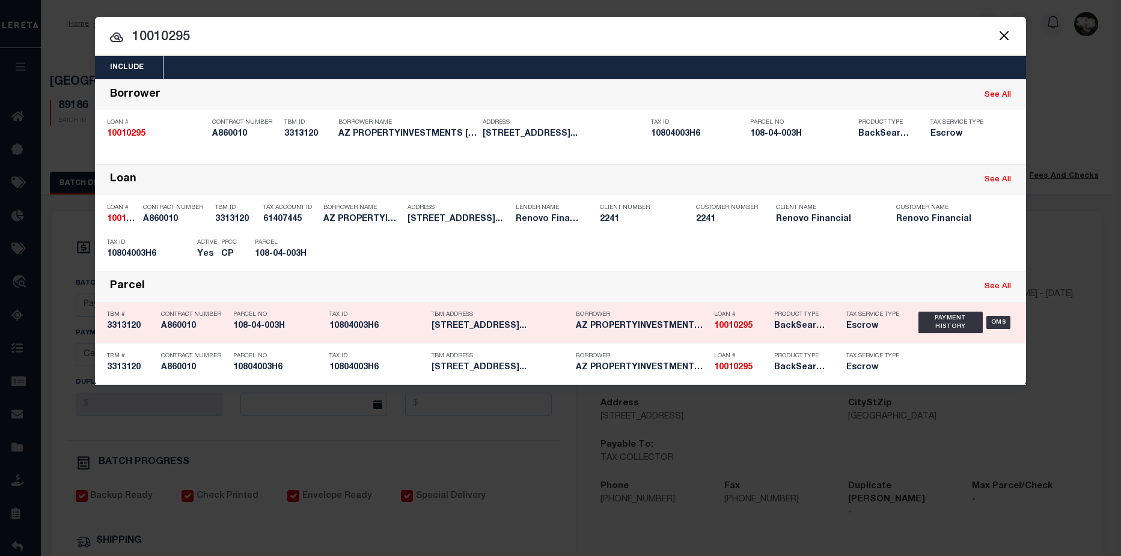
click at [765, 330] on div "Product Type BackSearch,Escrow" at bounding box center [801, 322] width 72 height 35
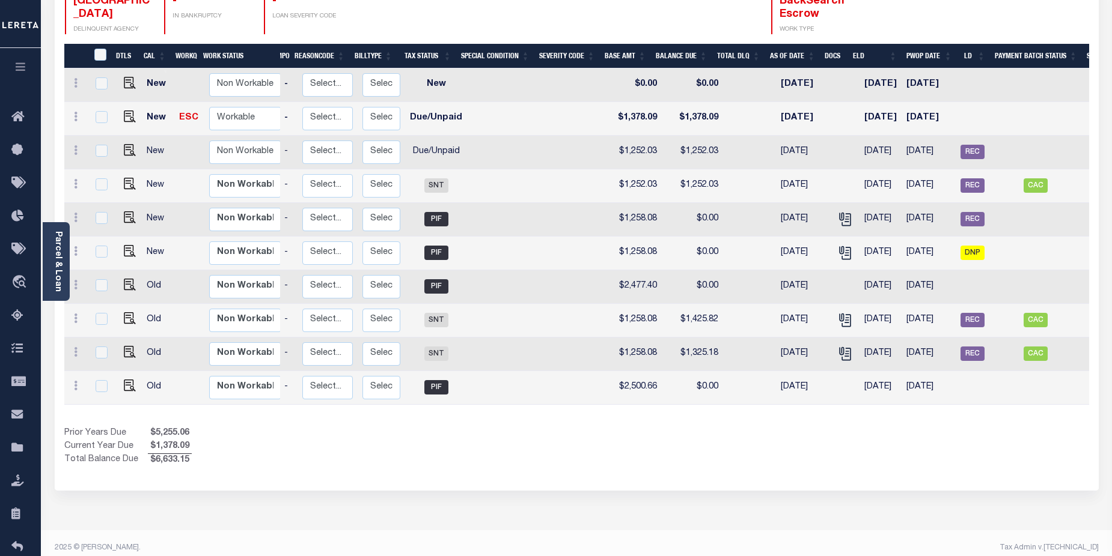
scroll to position [0, 162]
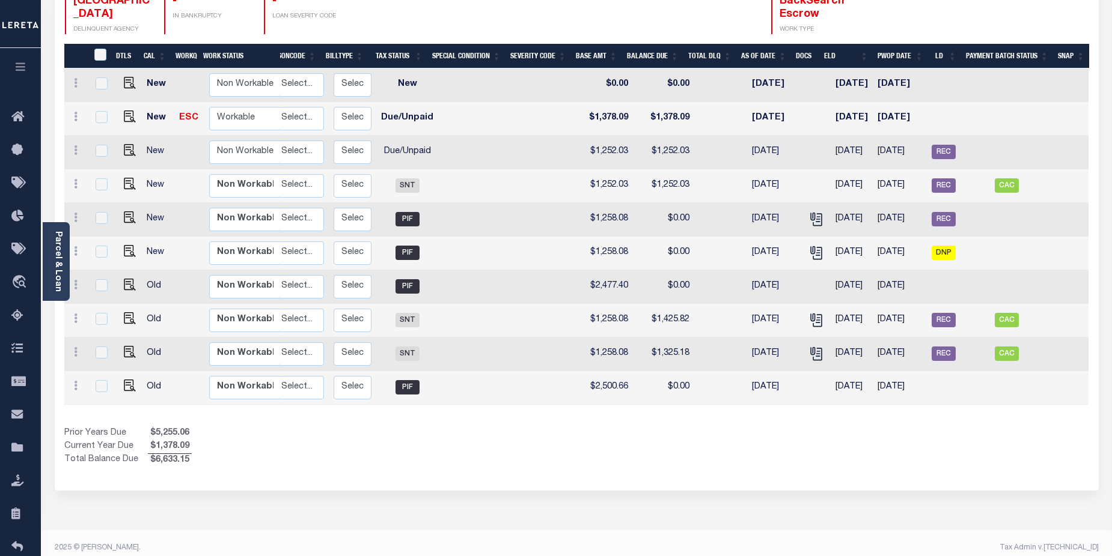
click at [1111, 272] on html "Home Payment History Profile Sign out" at bounding box center [556, 190] width 1112 height 753
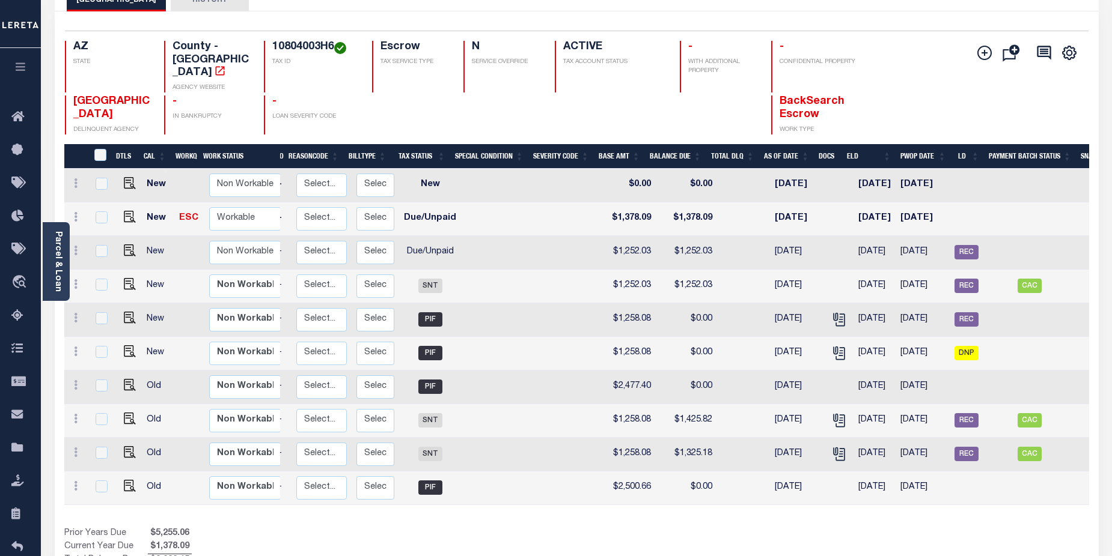
scroll to position [0, 0]
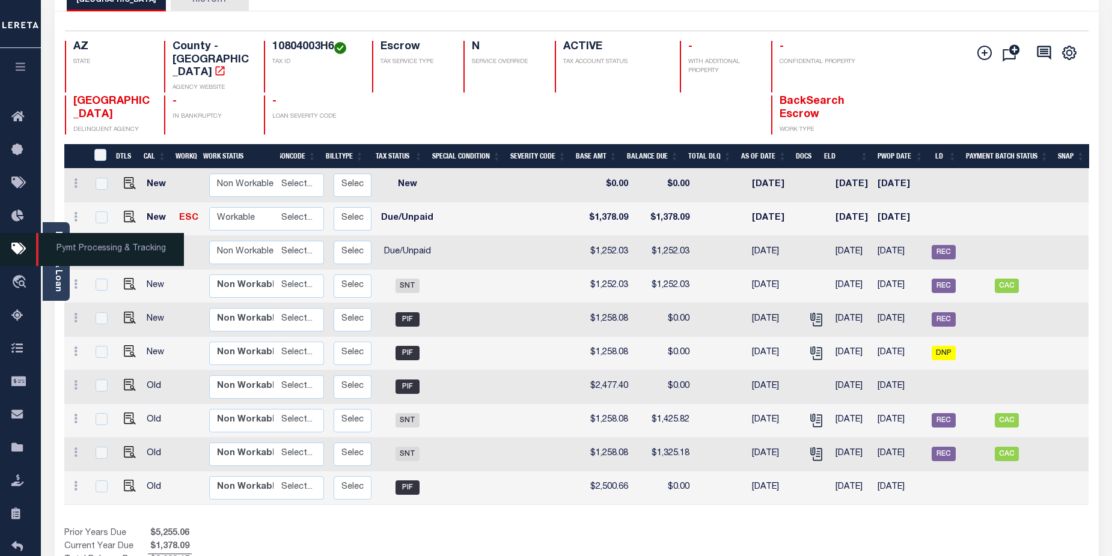
click at [59, 260] on span "Pymt Processing & Tracking" at bounding box center [110, 249] width 148 height 33
